Goal: Check status: Check status

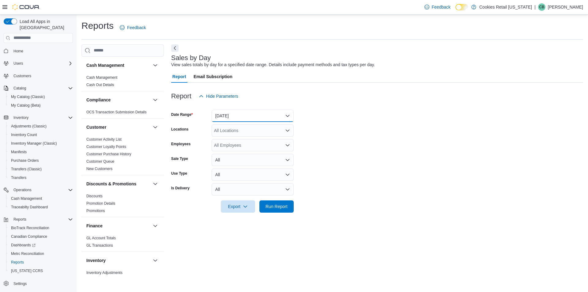
click at [246, 112] on button "[DATE]" at bounding box center [253, 116] width 82 height 12
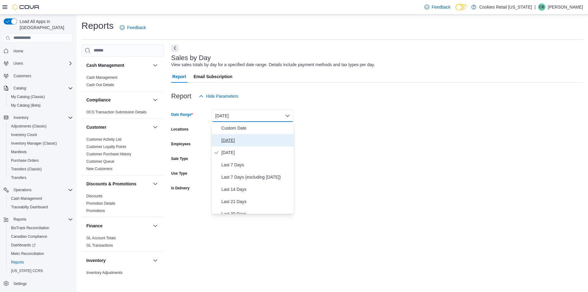
click at [239, 142] on span "[DATE]" at bounding box center [257, 140] width 70 height 7
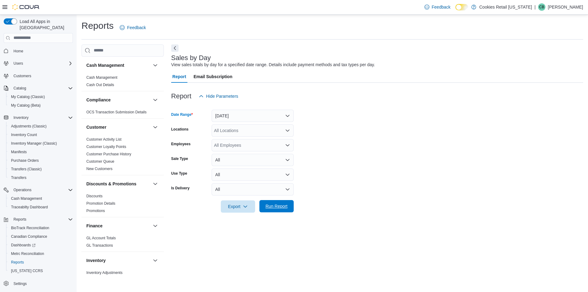
click at [284, 204] on span "Run Report" at bounding box center [277, 206] width 22 height 6
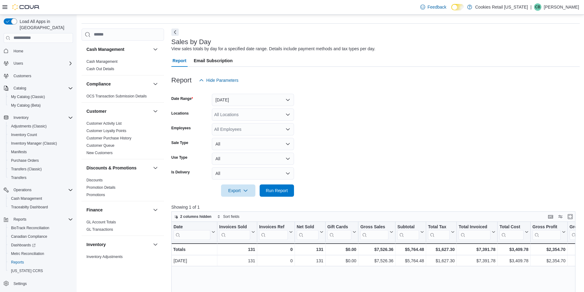
scroll to position [31, 0]
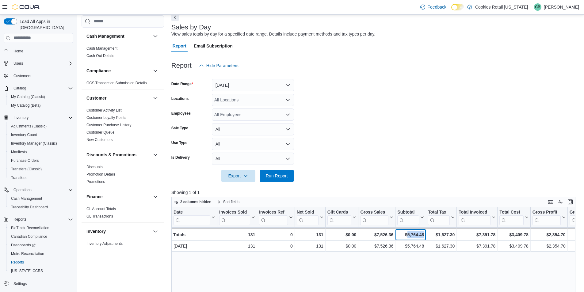
drag, startPoint x: 423, startPoint y: 234, endPoint x: 406, endPoint y: 236, distance: 17.3
click at [406, 236] on div "$5,764.48" at bounding box center [410, 234] width 27 height 7
copy div "5,764.48"
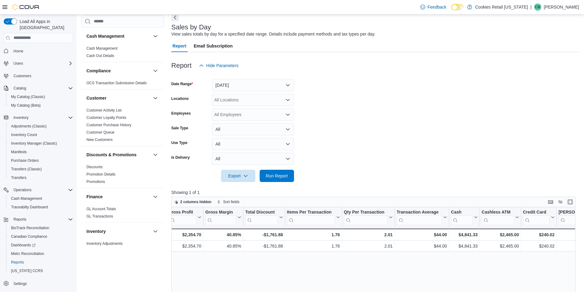
scroll to position [0, 364]
